Goal: Task Accomplishment & Management: Use online tool/utility

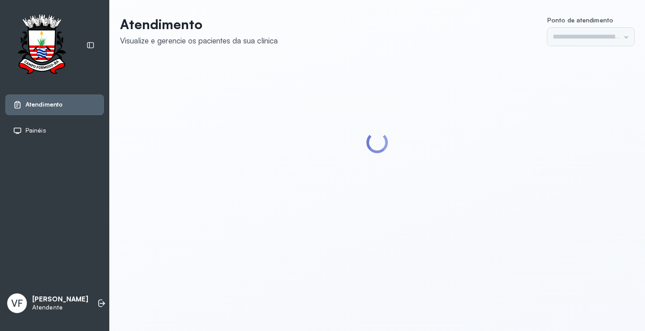
type input "*********"
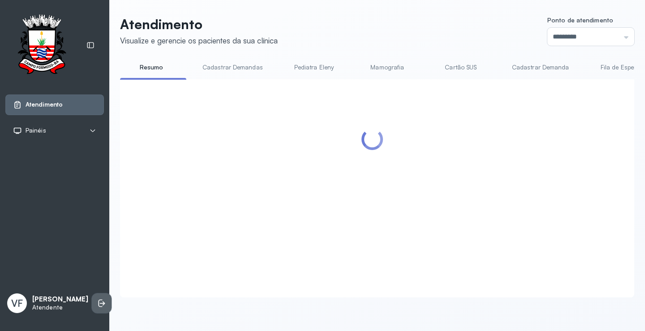
click at [97, 299] on icon at bounding box center [101, 303] width 9 height 9
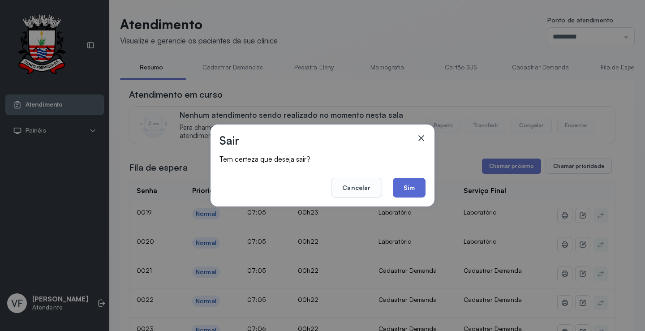
click at [419, 186] on button "Sim" at bounding box center [409, 188] width 33 height 20
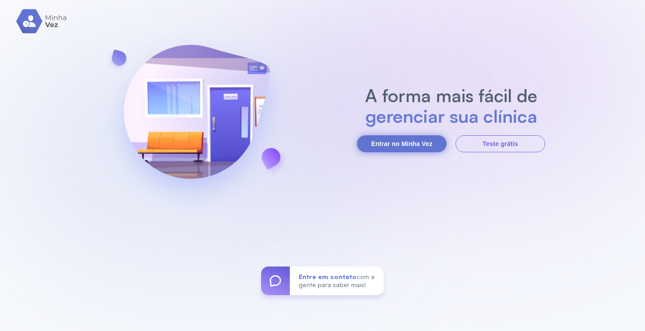
click at [409, 141] on button "Entrar no Minha Vez" at bounding box center [402, 143] width 90 height 17
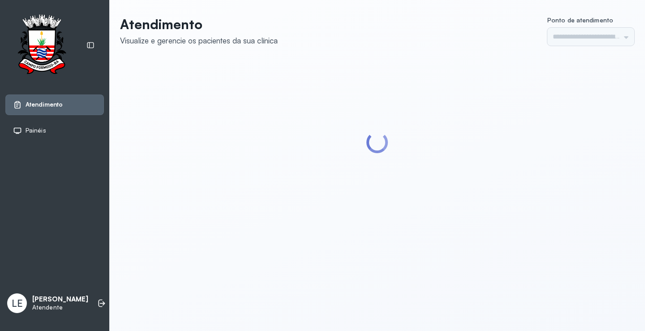
type input "*********"
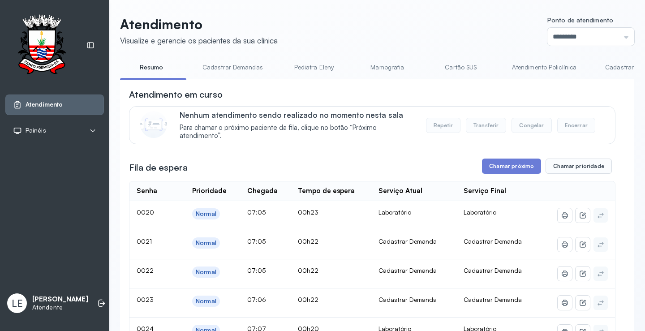
click at [450, 19] on header "Atendimento Visualize e gerencie os pacientes da sua clínica Ponto de atendimen…" at bounding box center [377, 31] width 514 height 30
click at [97, 304] on icon at bounding box center [101, 303] width 9 height 9
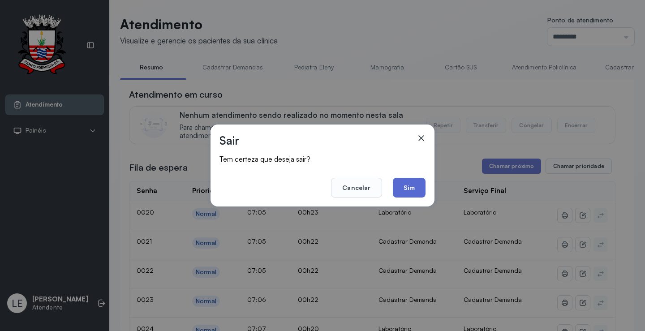
click at [410, 182] on button "Sim" at bounding box center [409, 188] width 33 height 20
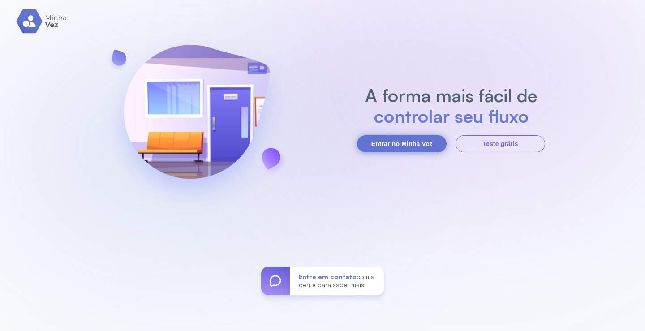
click at [395, 141] on button "Entrar no Minha Vez" at bounding box center [402, 143] width 90 height 17
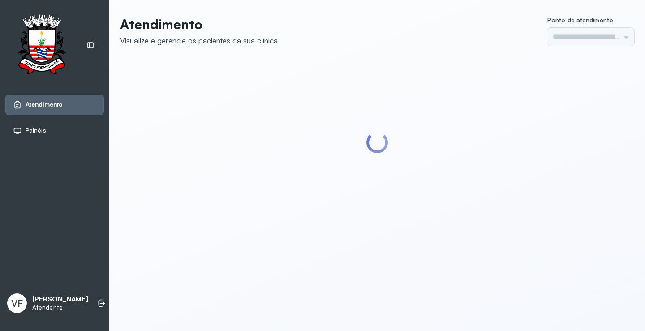
type input "*********"
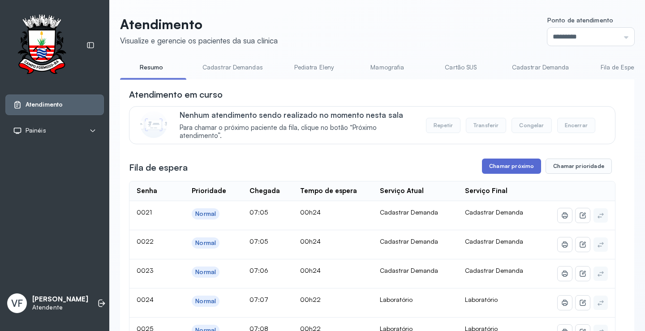
click at [507, 167] on button "Chamar próximo" at bounding box center [511, 166] width 59 height 15
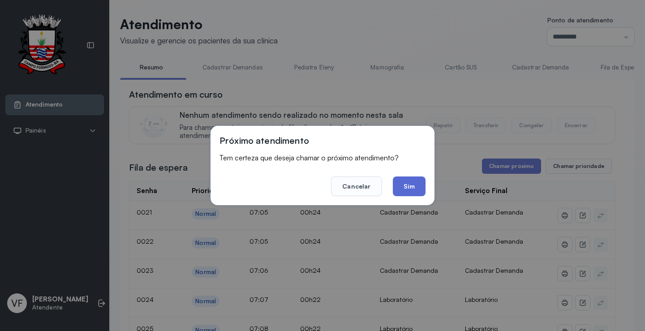
click at [421, 184] on button "Sim" at bounding box center [409, 187] width 33 height 20
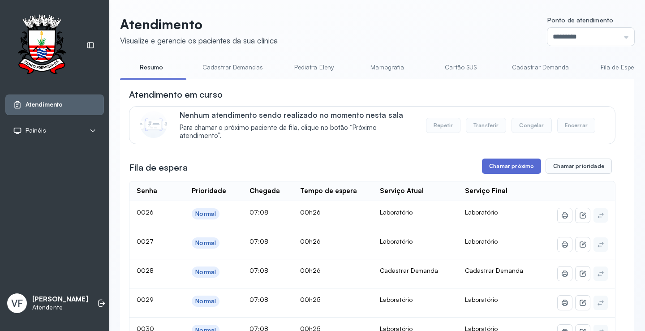
click at [501, 165] on button "Chamar próximo" at bounding box center [511, 166] width 59 height 15
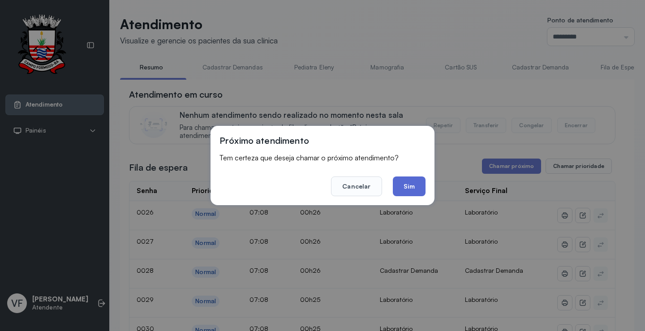
click at [411, 186] on button "Sim" at bounding box center [409, 187] width 33 height 20
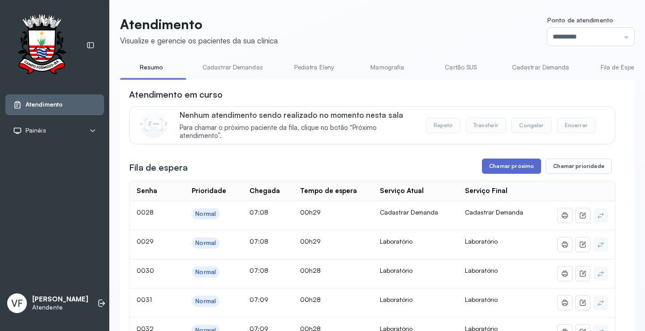
click at [514, 168] on button "Chamar próximo" at bounding box center [511, 166] width 59 height 15
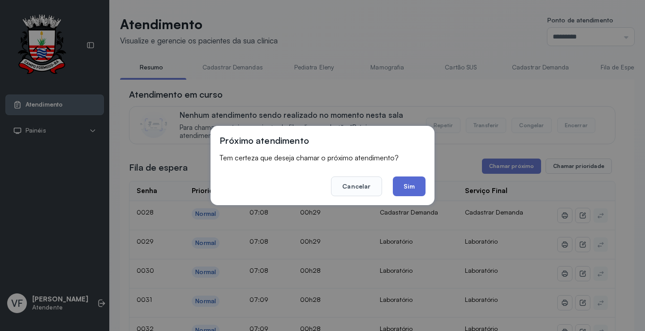
click at [415, 185] on button "Sim" at bounding box center [409, 187] width 33 height 20
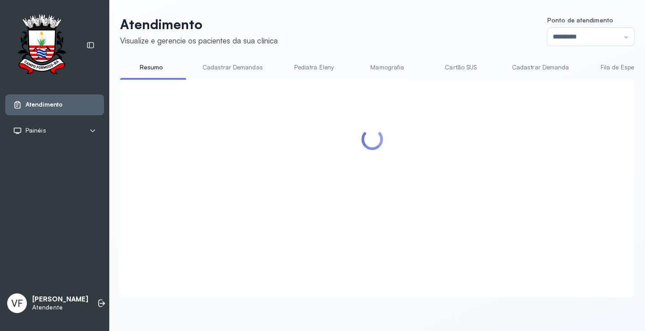
click at [578, 142] on div at bounding box center [372, 177] width 487 height 179
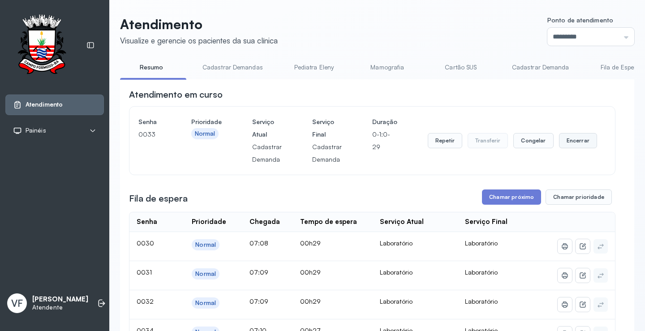
click at [570, 138] on button "Encerrar" at bounding box center [578, 140] width 38 height 15
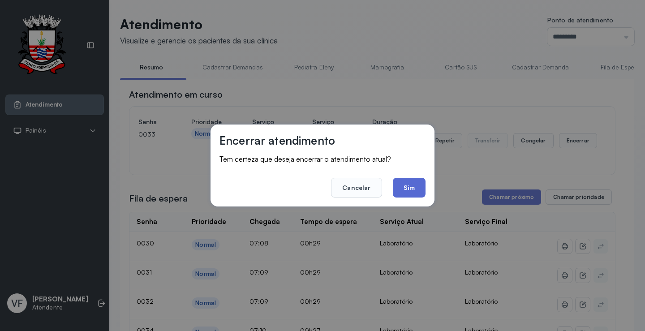
click at [407, 183] on button "Sim" at bounding box center [409, 188] width 33 height 20
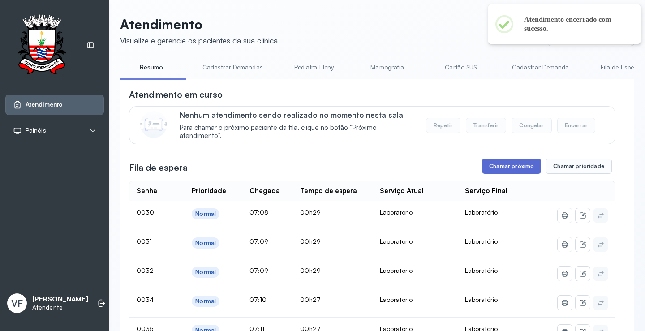
click at [522, 162] on button "Chamar próximo" at bounding box center [511, 166] width 59 height 15
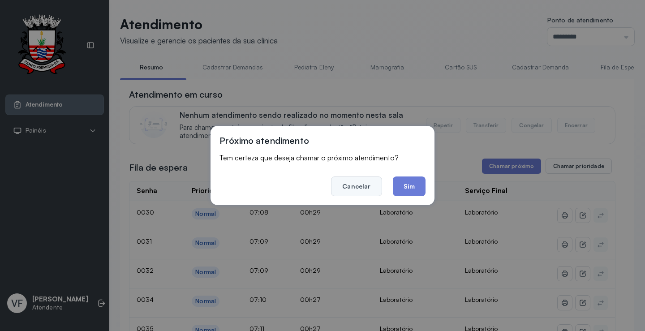
click at [353, 190] on button "Cancelar" at bounding box center [356, 187] width 51 height 20
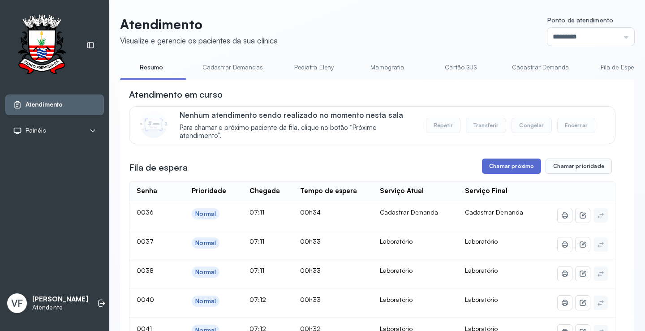
click at [514, 167] on button "Chamar próximo" at bounding box center [511, 166] width 59 height 15
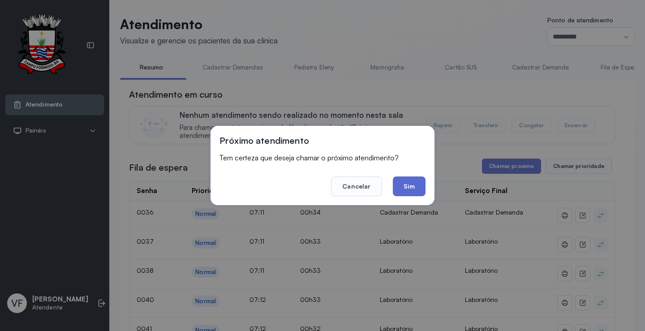
click at [414, 183] on button "Sim" at bounding box center [409, 187] width 33 height 20
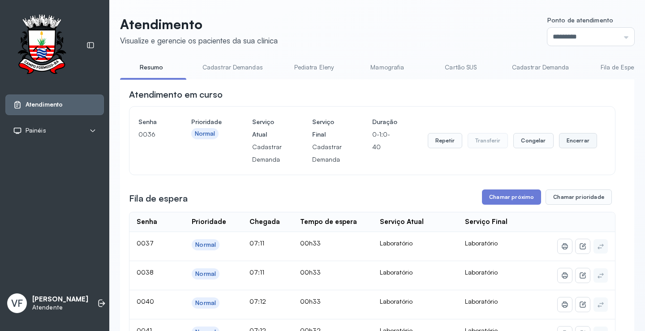
click at [570, 138] on button "Encerrar" at bounding box center [578, 140] width 38 height 15
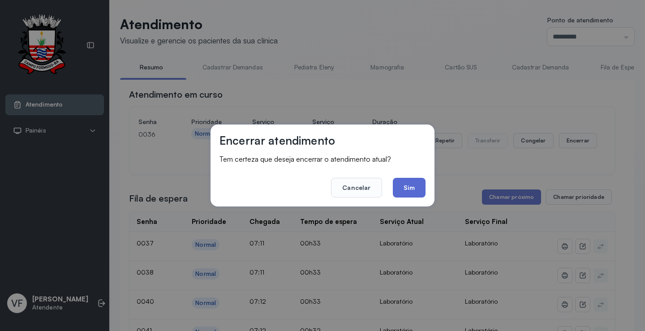
click at [400, 182] on button "Sim" at bounding box center [409, 188] width 33 height 20
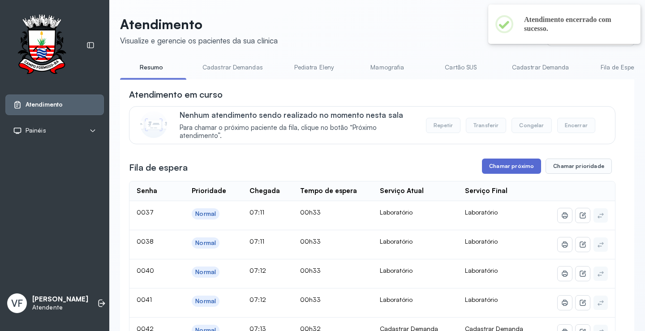
click at [514, 162] on button "Chamar próximo" at bounding box center [511, 166] width 59 height 15
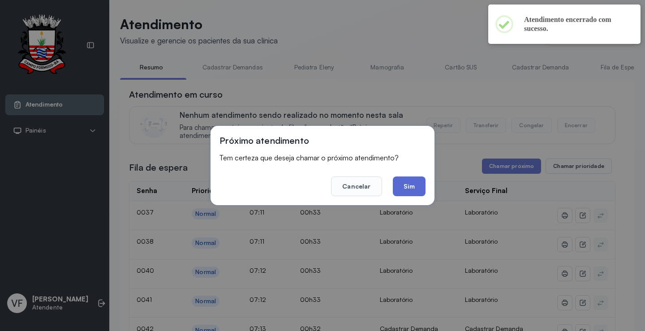
click at [413, 182] on button "Sim" at bounding box center [409, 187] width 33 height 20
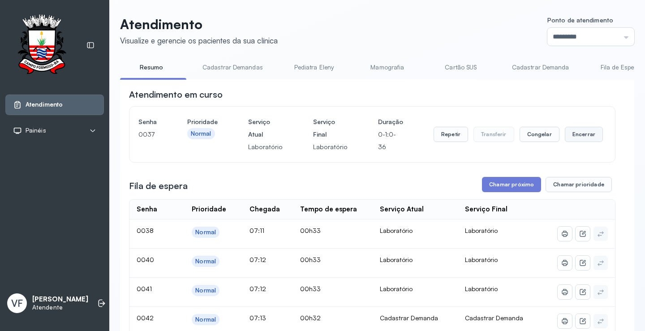
click at [572, 132] on button "Encerrar" at bounding box center [584, 134] width 38 height 15
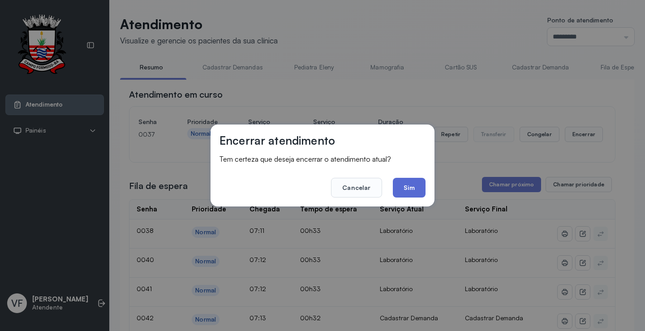
click at [414, 186] on button "Sim" at bounding box center [409, 188] width 33 height 20
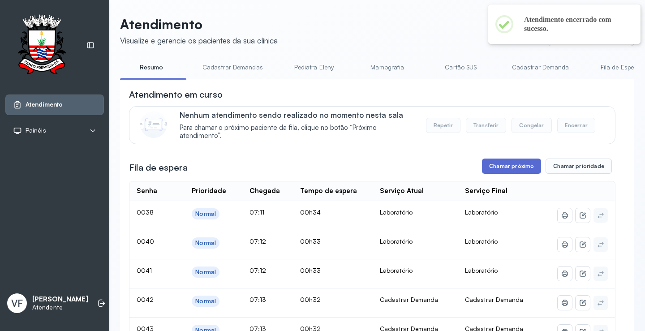
click at [510, 173] on button "Chamar próximo" at bounding box center [511, 166] width 59 height 15
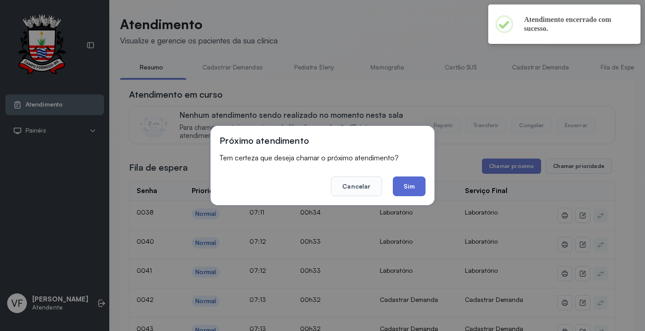
click at [414, 191] on button "Sim" at bounding box center [409, 187] width 33 height 20
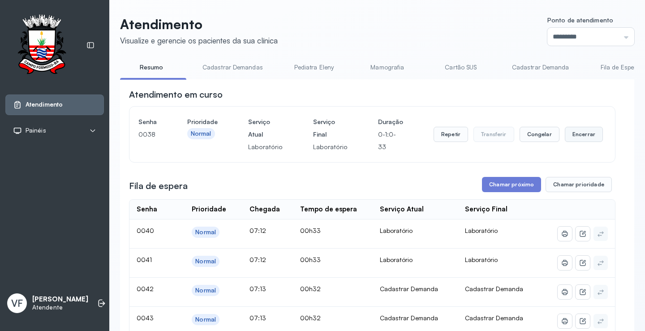
click at [579, 131] on button "Encerrar" at bounding box center [584, 134] width 38 height 15
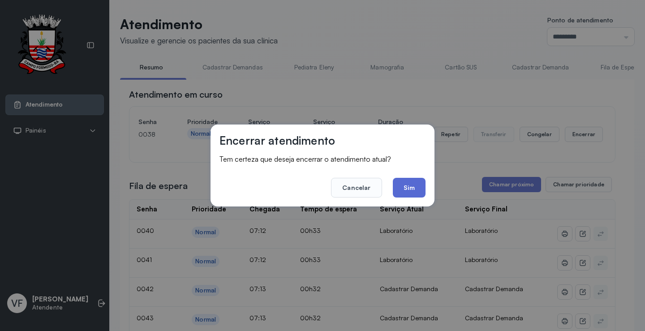
click at [409, 185] on button "Sim" at bounding box center [409, 188] width 33 height 20
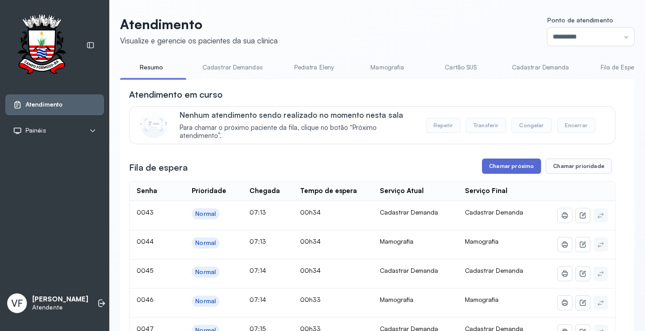
click at [508, 168] on button "Chamar próximo" at bounding box center [511, 166] width 59 height 15
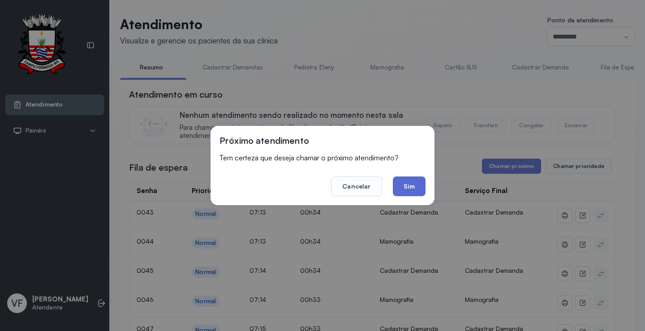
click at [410, 185] on button "Sim" at bounding box center [409, 187] width 33 height 20
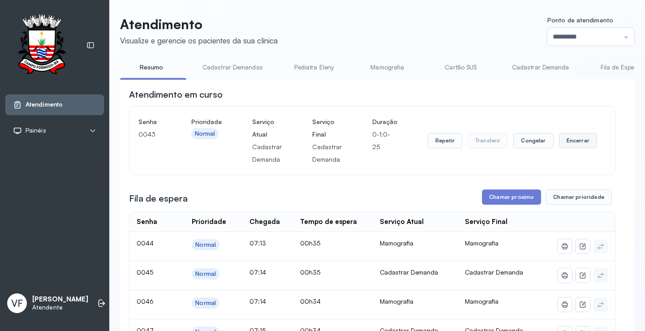
click at [572, 144] on button "Encerrar" at bounding box center [578, 140] width 38 height 15
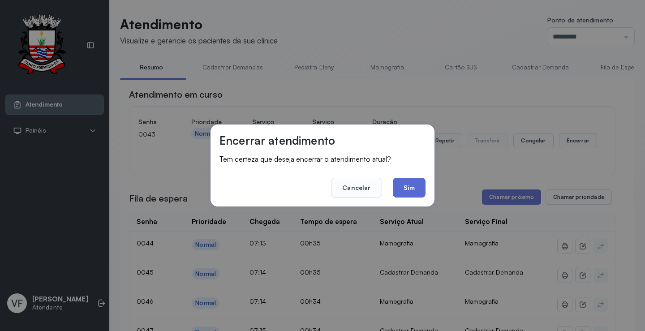
click at [405, 183] on button "Sim" at bounding box center [409, 188] width 33 height 20
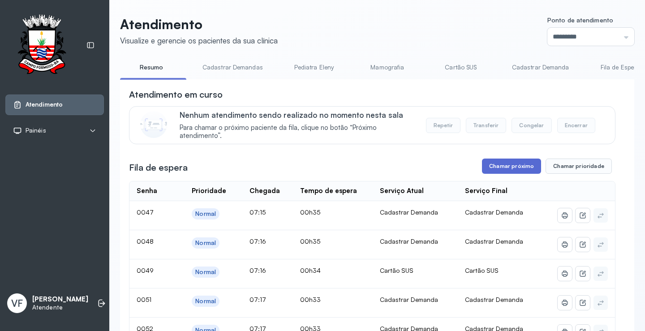
click at [510, 168] on button "Chamar próximo" at bounding box center [511, 166] width 59 height 15
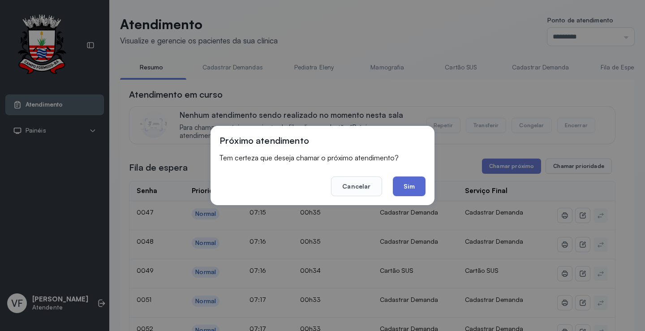
click at [411, 183] on button "Sim" at bounding box center [409, 187] width 33 height 20
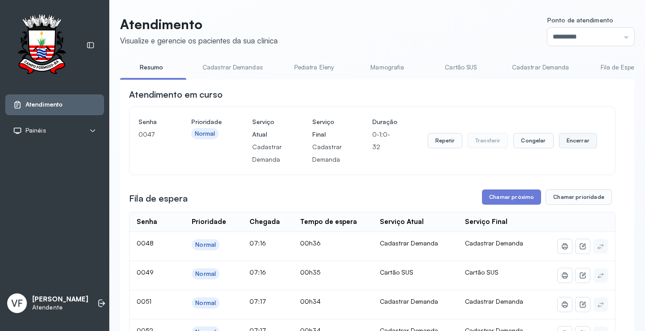
click at [572, 145] on button "Encerrar" at bounding box center [578, 140] width 38 height 15
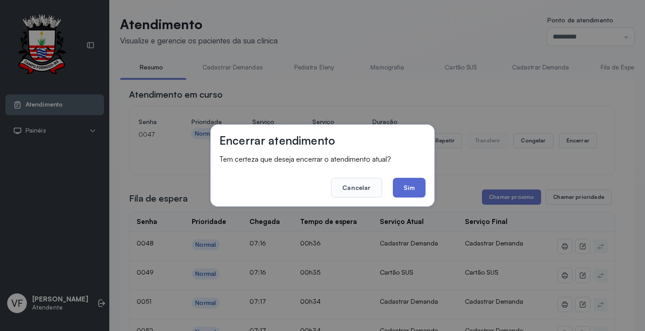
click at [414, 183] on button "Sim" at bounding box center [409, 188] width 33 height 20
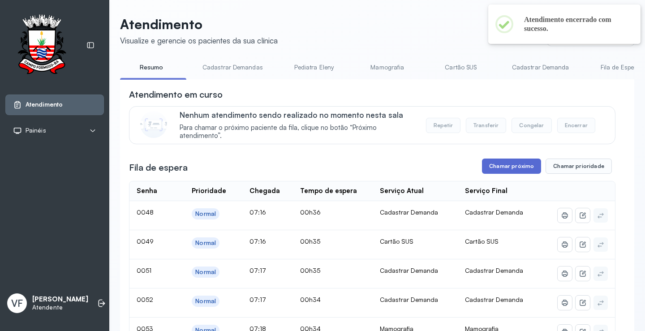
click at [502, 163] on button "Chamar próximo" at bounding box center [511, 166] width 59 height 15
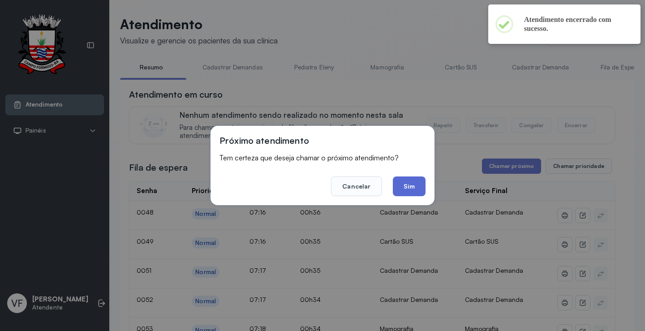
click at [413, 186] on button "Sim" at bounding box center [409, 187] width 33 height 20
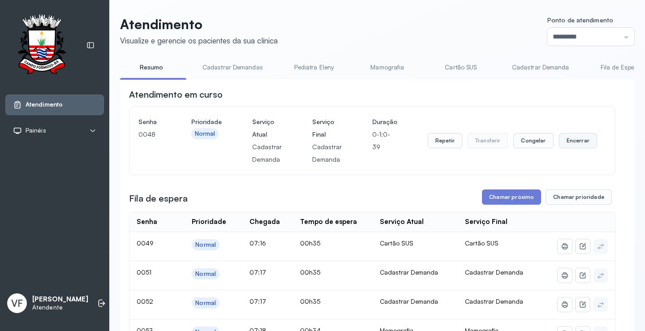
click at [568, 142] on button "Encerrar" at bounding box center [578, 140] width 38 height 15
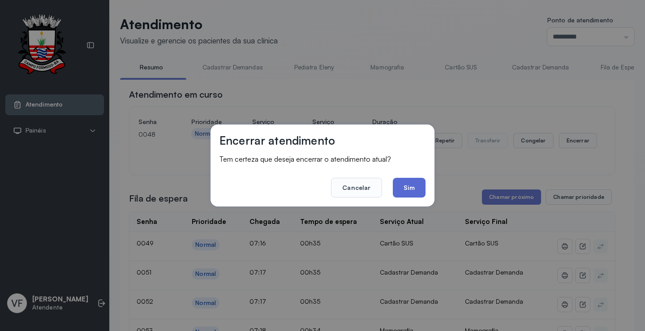
click at [408, 189] on button "Sim" at bounding box center [409, 188] width 33 height 20
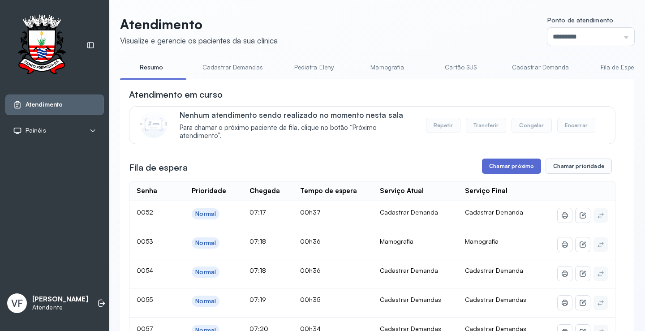
click at [509, 164] on button "Chamar próximo" at bounding box center [511, 166] width 59 height 15
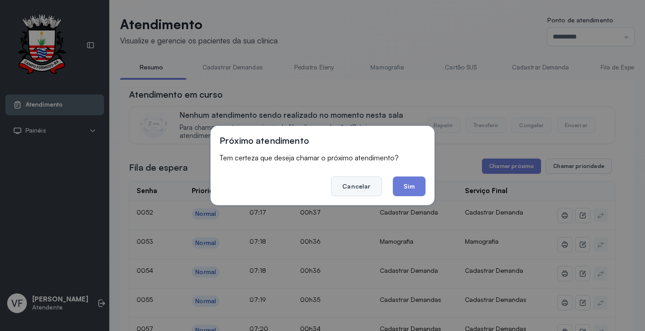
click at [347, 182] on button "Cancelar" at bounding box center [356, 187] width 51 height 20
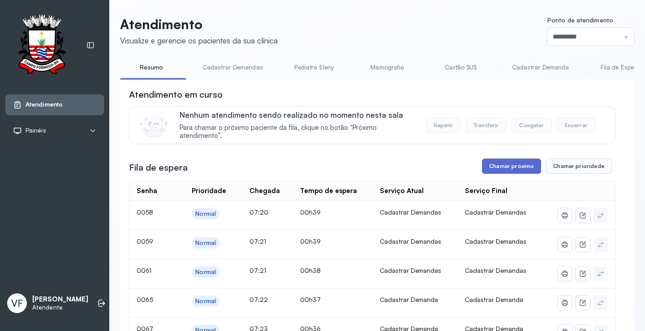
click at [497, 167] on button "Chamar próximo" at bounding box center [511, 166] width 59 height 15
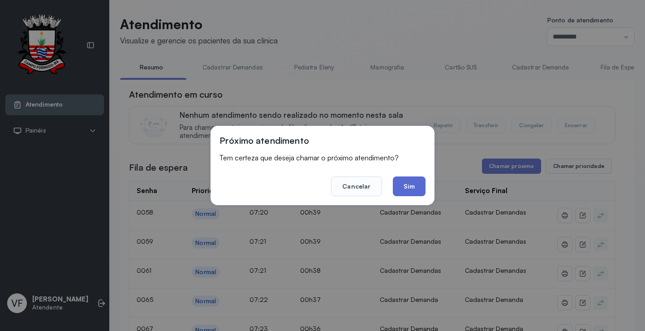
click at [412, 185] on button "Sim" at bounding box center [409, 187] width 33 height 20
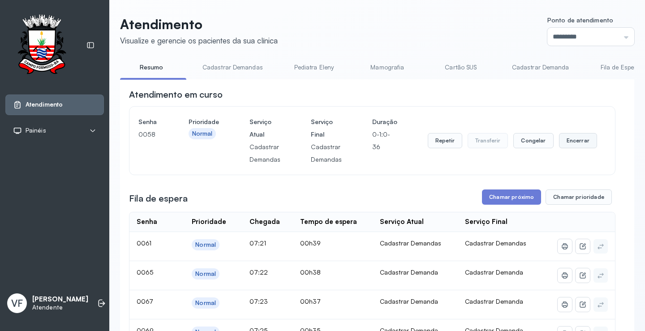
click at [570, 140] on button "Encerrar" at bounding box center [578, 140] width 38 height 15
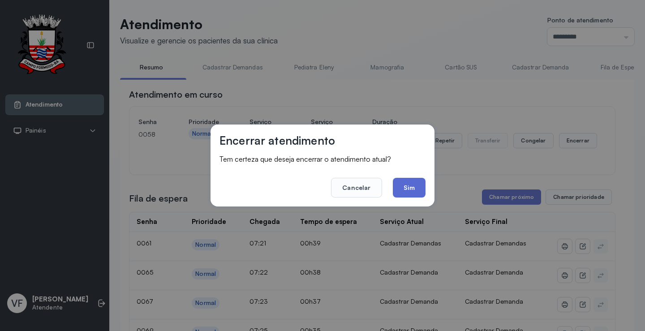
click at [410, 183] on button "Sim" at bounding box center [409, 188] width 33 height 20
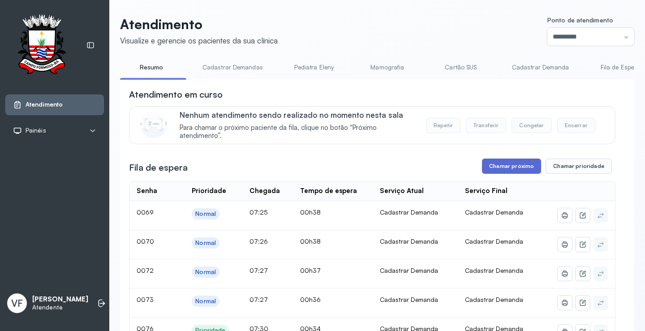
click at [508, 165] on button "Chamar próximo" at bounding box center [511, 166] width 59 height 15
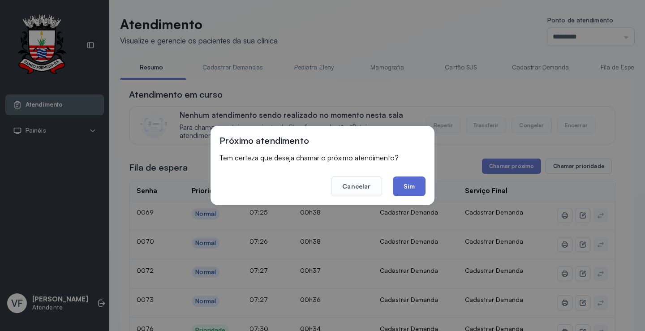
click at [409, 185] on button "Sim" at bounding box center [409, 187] width 33 height 20
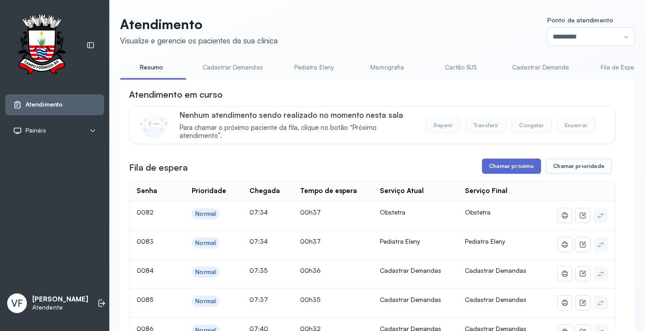
click at [510, 167] on button "Chamar próximo" at bounding box center [511, 166] width 59 height 15
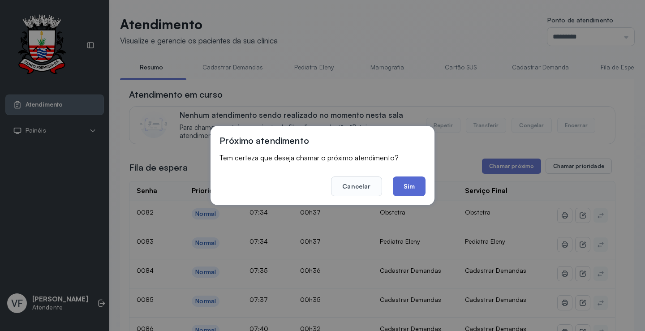
click at [417, 187] on button "Sim" at bounding box center [409, 187] width 33 height 20
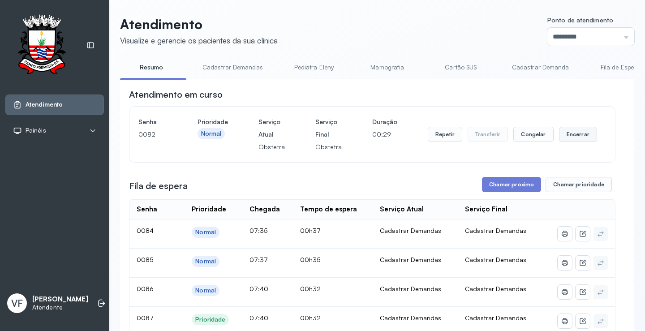
click at [576, 131] on button "Encerrar" at bounding box center [578, 134] width 38 height 15
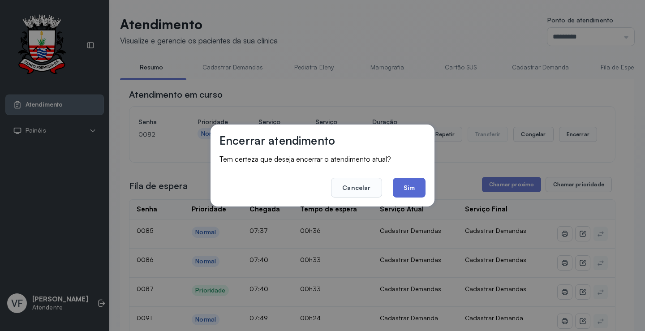
click at [405, 186] on button "Sim" at bounding box center [409, 188] width 33 height 20
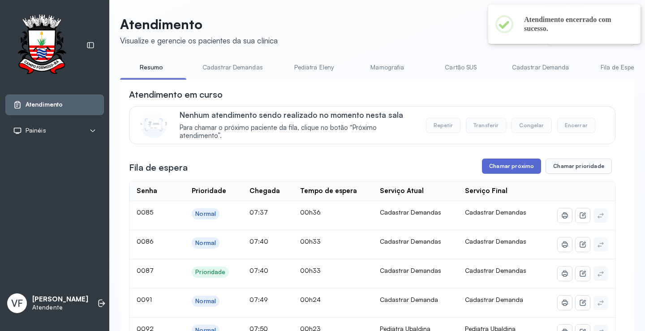
click at [507, 168] on button "Chamar próximo" at bounding box center [511, 166] width 59 height 15
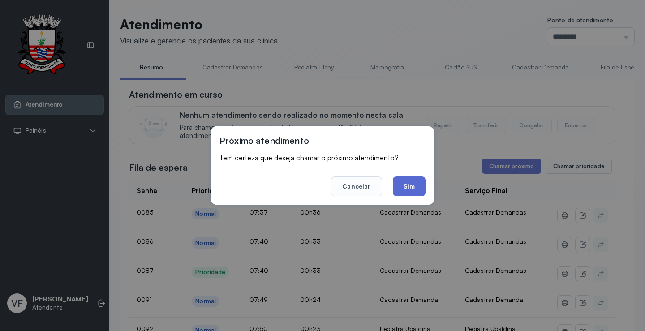
click at [416, 182] on button "Sim" at bounding box center [409, 187] width 33 height 20
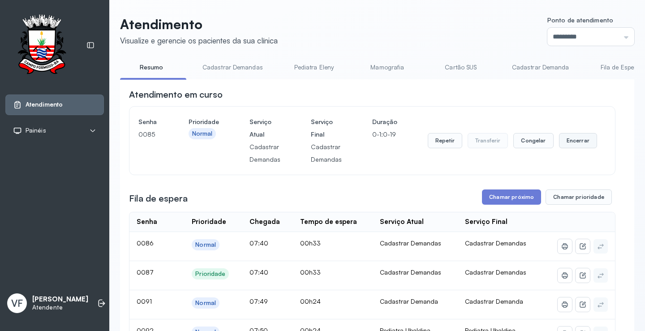
click at [571, 138] on button "Encerrar" at bounding box center [578, 140] width 38 height 15
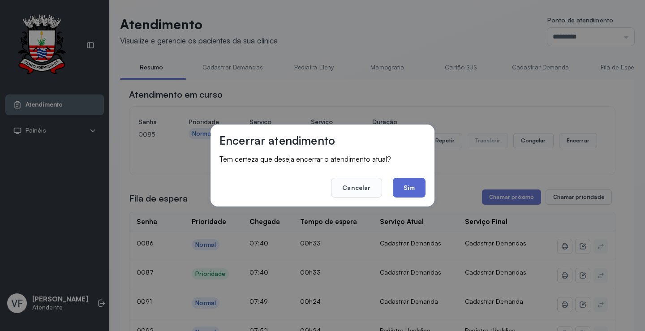
click at [411, 186] on button "Sim" at bounding box center [409, 188] width 33 height 20
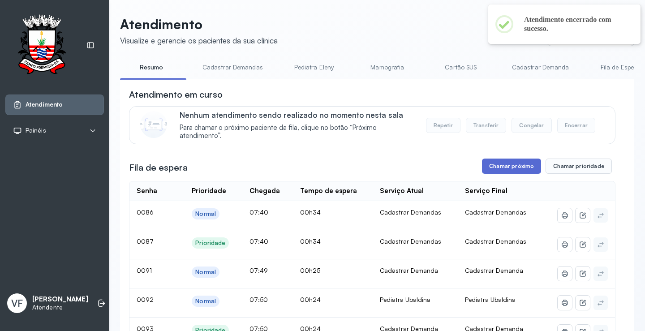
click at [509, 168] on button "Chamar próximo" at bounding box center [511, 166] width 59 height 15
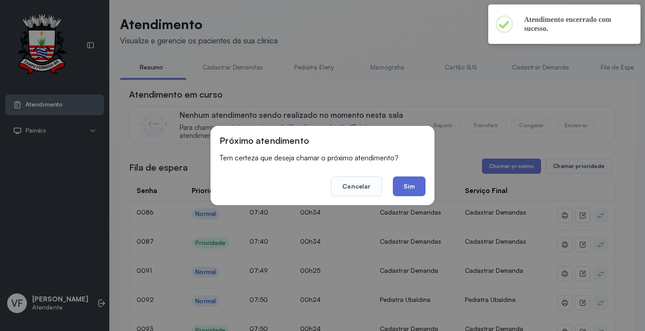
click at [406, 185] on button "Sim" at bounding box center [409, 187] width 33 height 20
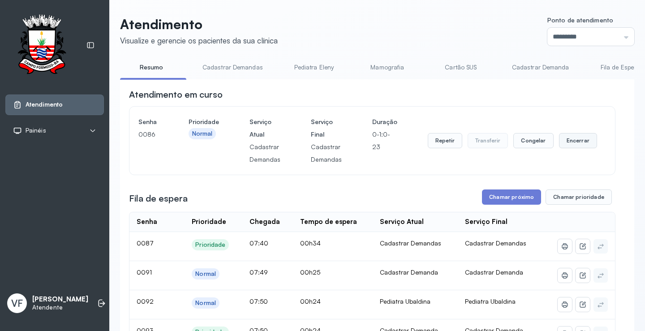
click at [572, 137] on button "Encerrar" at bounding box center [578, 140] width 38 height 15
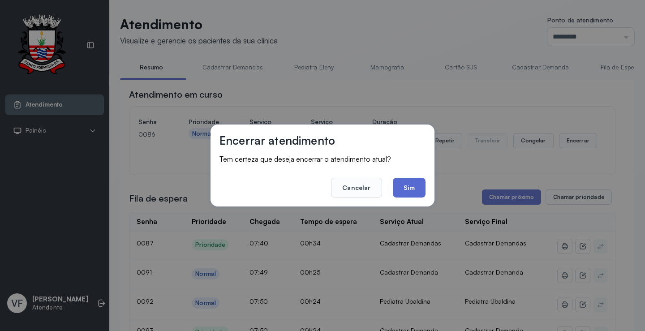
click at [408, 188] on button "Sim" at bounding box center [409, 188] width 33 height 20
